Goal: Task Accomplishment & Management: Complete application form

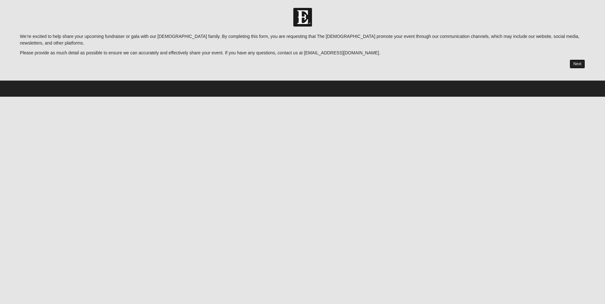
click at [579, 64] on link "Next" at bounding box center [578, 64] width 16 height 9
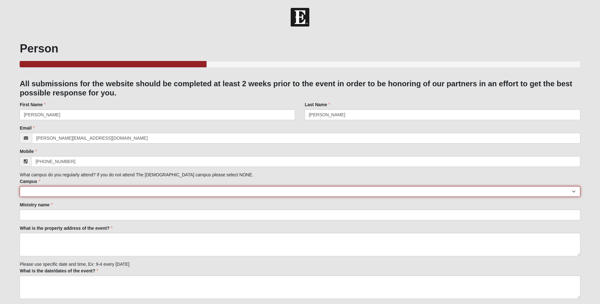
click at [574, 191] on select "[GEOGRAPHIC_DATA] [GEOGRAPHIC_DATA] (Coming Soon) Eleven22 Online [PERSON_NAME]…" at bounding box center [300, 191] width 561 height 11
select select "14"
click at [20, 186] on select "[GEOGRAPHIC_DATA] [GEOGRAPHIC_DATA] (Coming Soon) Eleven22 Online [PERSON_NAME]…" at bounding box center [300, 191] width 561 height 11
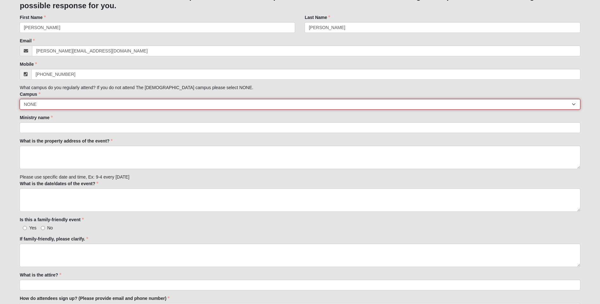
scroll to position [103, 0]
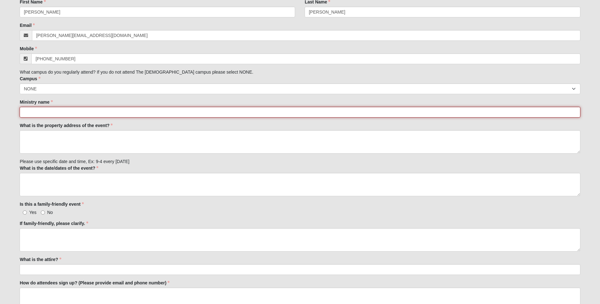
click at [83, 110] on input "Ministry name" at bounding box center [300, 112] width 561 height 11
type input "Seeds of Love Outreach"
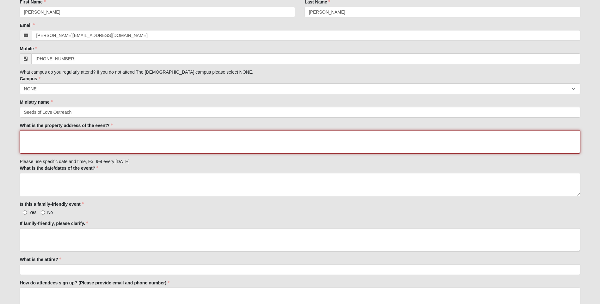
click at [64, 136] on textarea "What is the property address of the event?" at bounding box center [300, 141] width 561 height 23
type textarea "[GEOGRAPHIC_DATA][STREET_ADDRESS][PERSON_NAME] [GEOGRAPHIC_DATA]"
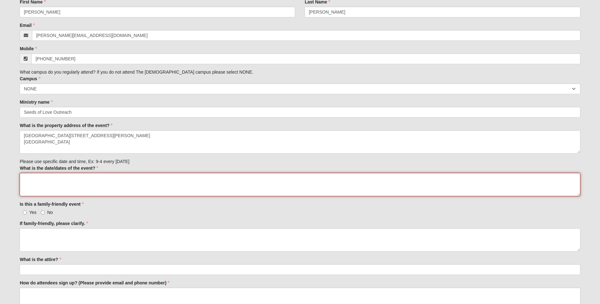
click at [181, 183] on textarea "What is the date/dates of the event?" at bounding box center [300, 184] width 561 height 23
type textarea "[DATE] 10-12pm"
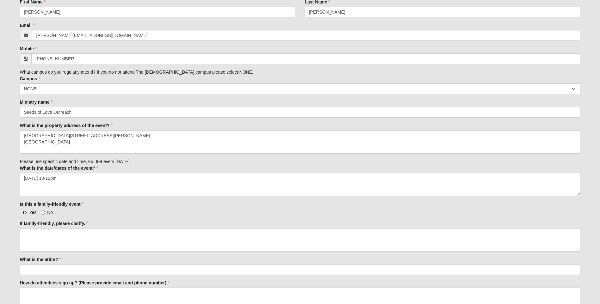
click at [24, 212] on input "Yes" at bounding box center [25, 213] width 4 height 4
radio input "true"
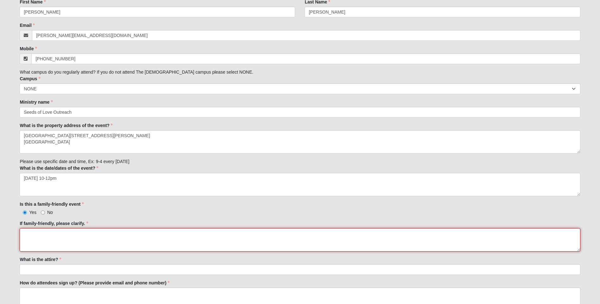
click at [34, 239] on textarea "If family-friendly, please clarify." at bounding box center [300, 240] width 561 height 23
type textarea "k"
type textarea "games, food, prizes, and more"
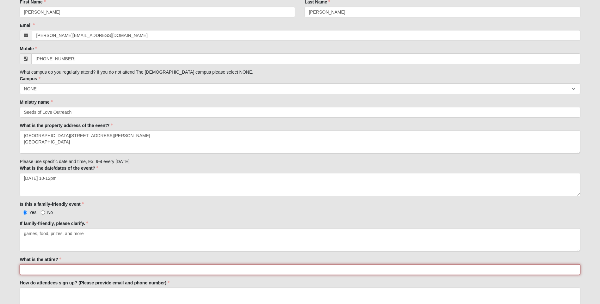
click at [31, 272] on input "What is the attire?" at bounding box center [300, 270] width 561 height 11
type input "a"
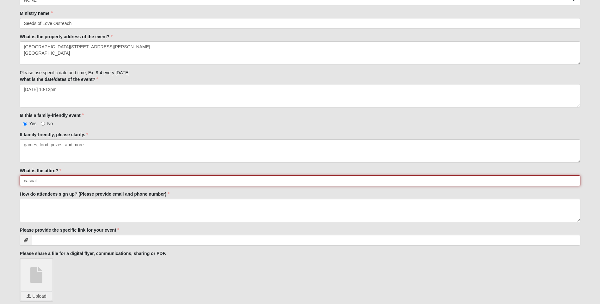
scroll to position [194, 0]
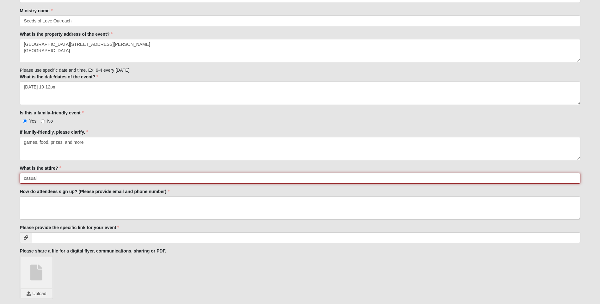
type input "casual"
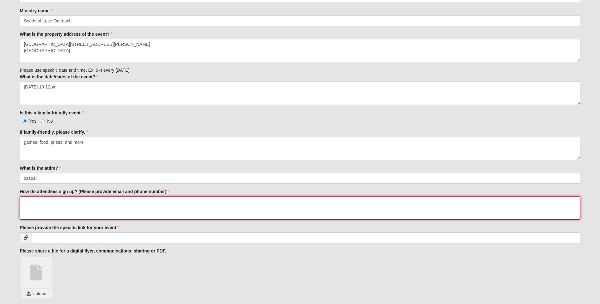
click at [72, 206] on textarea "How do attendees sign up? (Please provide email and phone number)" at bounding box center [300, 208] width 561 height 23
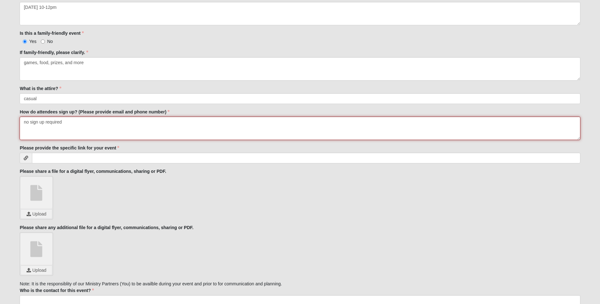
scroll to position [278, 0]
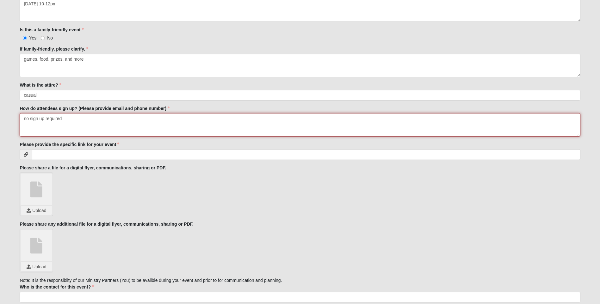
type textarea "no sign up required"
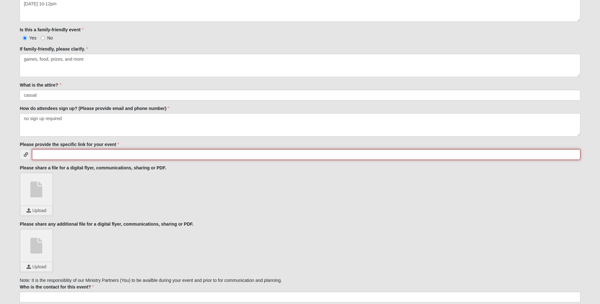
click at [68, 157] on input "Please provide the specific link for your event" at bounding box center [306, 154] width 549 height 11
type input "please see attachment for flyer"
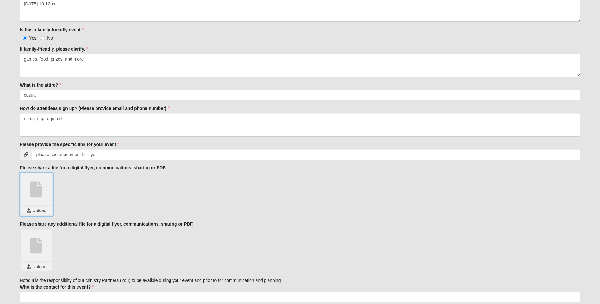
click at [41, 213] on input "file" at bounding box center [36, 210] width 31 height 9
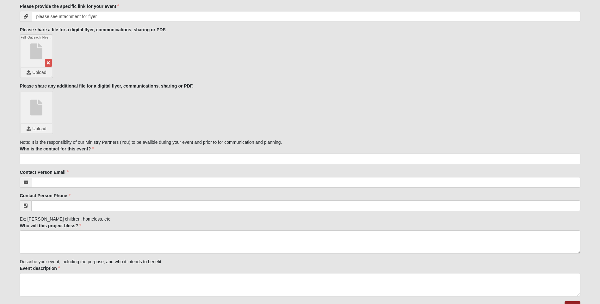
scroll to position [419, 0]
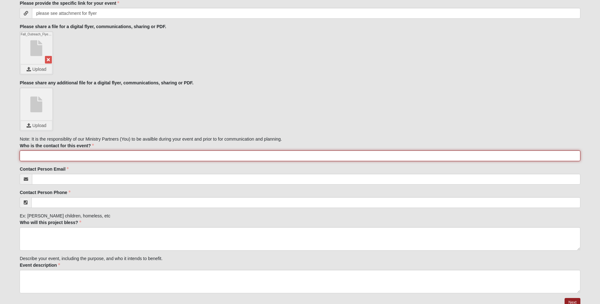
click at [58, 154] on input "Who is the contact for this event?" at bounding box center [300, 156] width 561 height 11
type input "[PERSON_NAME]"
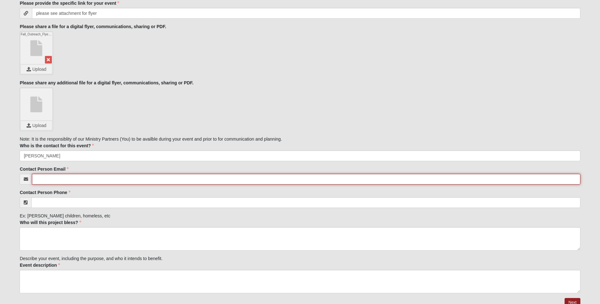
click at [71, 179] on input "Contact Person Email" at bounding box center [306, 179] width 549 height 11
type input "[PERSON_NAME][EMAIL_ADDRESS][DOMAIN_NAME]"
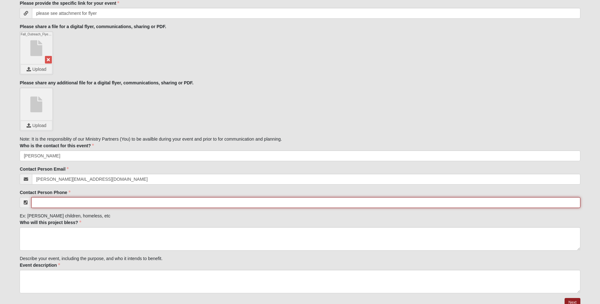
click at [71, 202] on input "Contact Person Phone" at bounding box center [305, 203] width 549 height 11
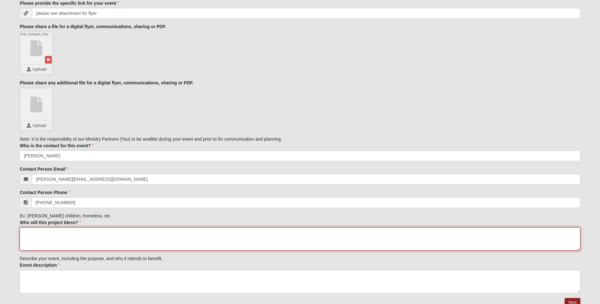
type input "[PHONE_NUMBER]"
click at [64, 239] on textarea "Who will this project bless?" at bounding box center [300, 239] width 561 height 23
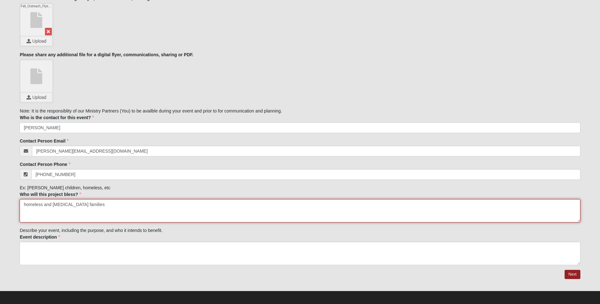
scroll to position [450, 0]
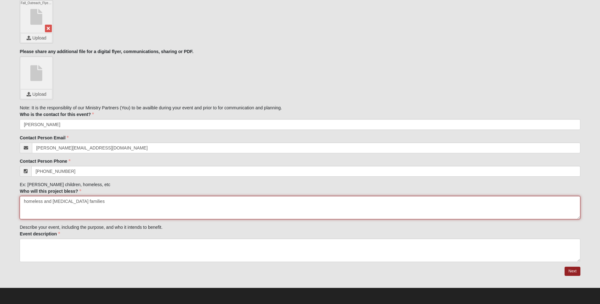
type textarea "homeless and [MEDICAL_DATA] families"
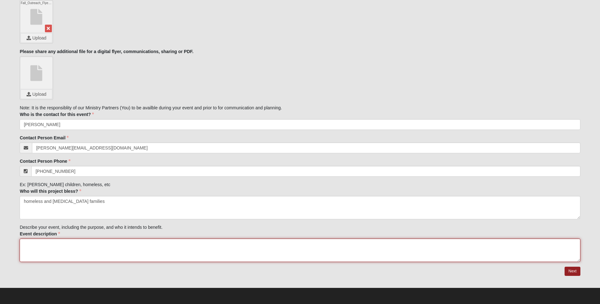
click at [53, 247] on textarea "Event description" at bounding box center [300, 250] width 561 height 23
click at [96, 245] on textarea "[DATE] event to bless families with [DATE] meal bags" at bounding box center [300, 250] width 561 height 23
click at [177, 245] on textarea "[DATE] event to bless families in need with [DATE] meal bags" at bounding box center [300, 250] width 561 height 23
type textarea "[DATE] event to bless families in need with [DATE] meal bags and much more (ple…"
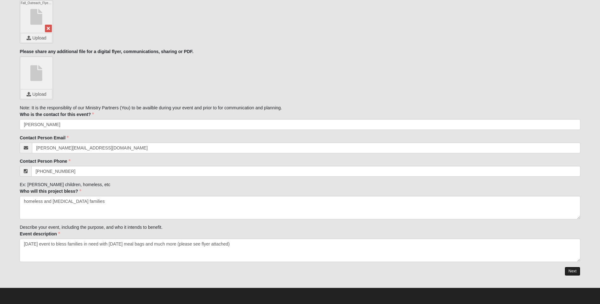
click at [574, 270] on link "Next" at bounding box center [573, 271] width 16 height 9
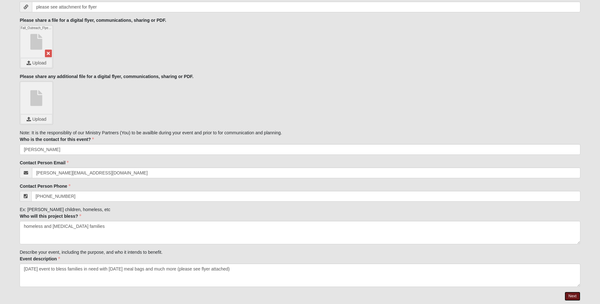
scroll to position [0, 0]
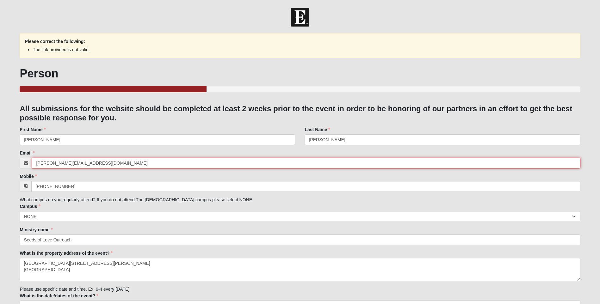
click at [92, 166] on input "[PERSON_NAME][EMAIL_ADDRESS][DOMAIN_NAME]" at bounding box center [306, 163] width 549 height 11
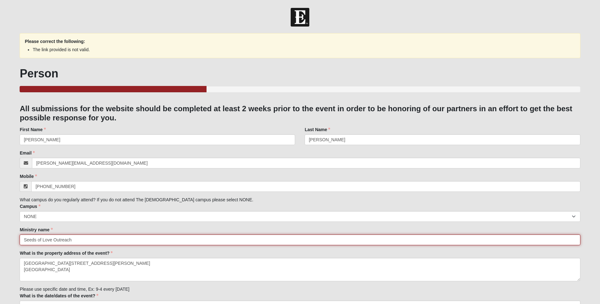
click at [175, 245] on input "Seeds of Love Outreach" at bounding box center [300, 240] width 561 height 11
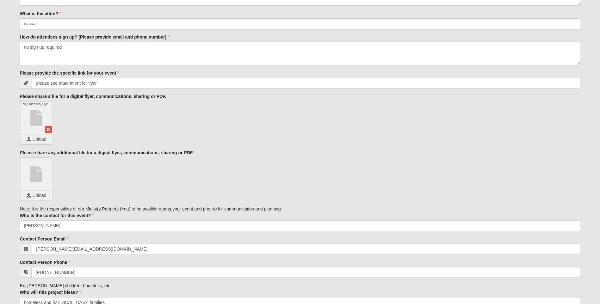
scroll to position [384, 0]
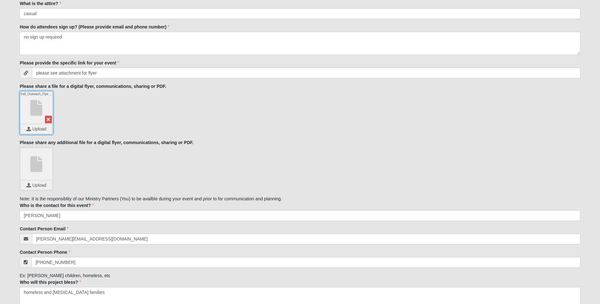
click at [38, 127] on input "file" at bounding box center [36, 129] width 31 height 9
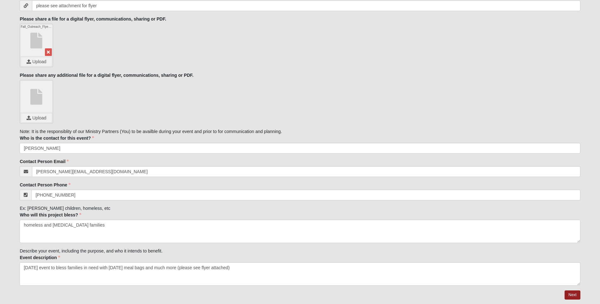
scroll to position [475, 0]
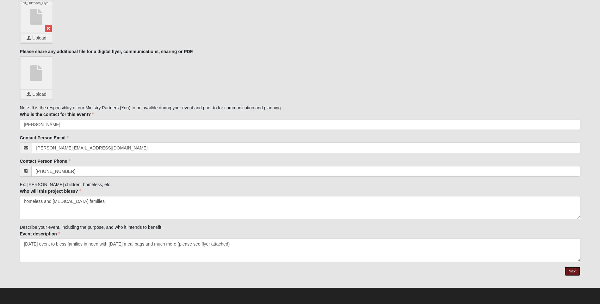
click at [571, 273] on link "Next" at bounding box center [573, 271] width 16 height 9
